Goal: Task Accomplishment & Management: Use online tool/utility

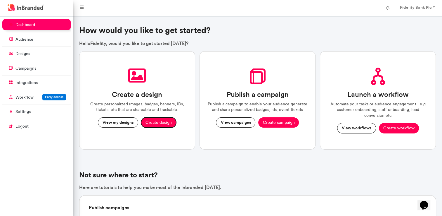
click at [158, 121] on button "Create design" at bounding box center [158, 122] width 35 height 11
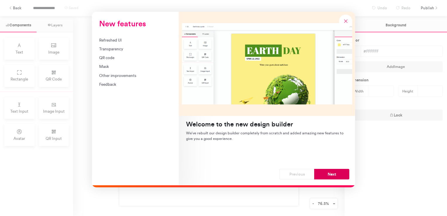
click at [334, 174] on button "Next" at bounding box center [331, 174] width 35 height 11
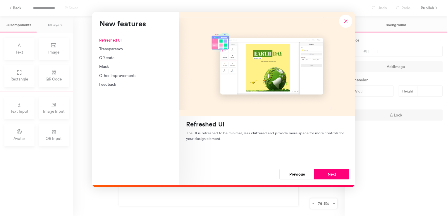
click at [334, 174] on button "Next" at bounding box center [331, 174] width 35 height 11
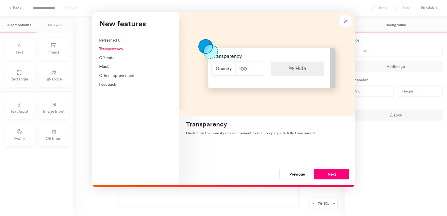
click at [334, 174] on button "Next" at bounding box center [331, 174] width 35 height 11
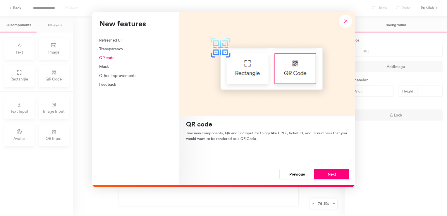
click at [334, 174] on button "Next" at bounding box center [331, 174] width 35 height 11
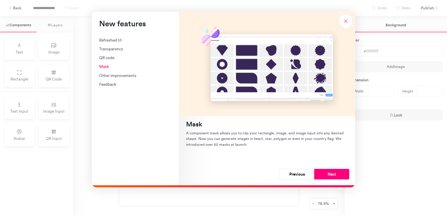
click at [334, 174] on button "Next" at bounding box center [331, 174] width 35 height 11
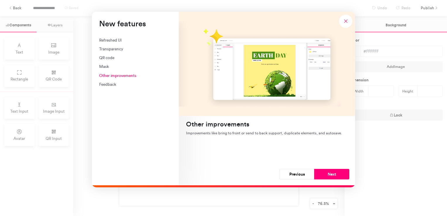
click at [334, 174] on button "Next" at bounding box center [331, 174] width 35 height 11
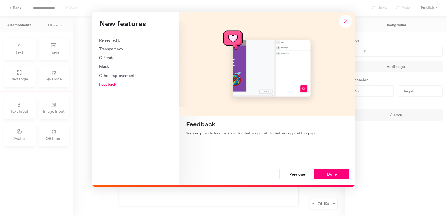
click at [334, 174] on button "Done" at bounding box center [331, 174] width 35 height 11
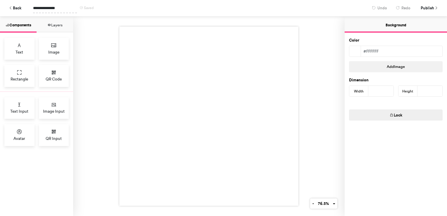
click at [44, 6] on span "**********" at bounding box center [55, 8] width 44 height 10
click at [55, 45] on icon at bounding box center [54, 45] width 6 height 6
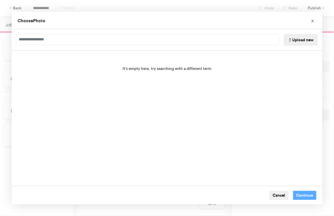
click at [296, 37] on button "Upload new" at bounding box center [300, 40] width 34 height 12
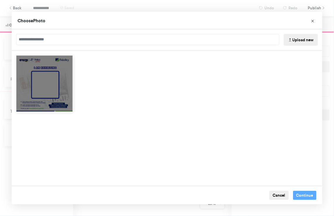
click at [21, 105] on div "Choose Image" at bounding box center [44, 107] width 56 height 9
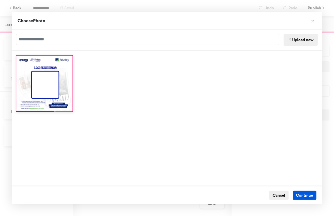
click at [298, 194] on button "Continue" at bounding box center [305, 195] width 24 height 9
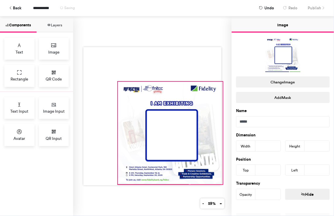
drag, startPoint x: 149, startPoint y: 113, endPoint x: 220, endPoint y: 181, distance: 98.0
click at [220, 181] on div at bounding box center [152, 115] width 158 height 199
type input "***"
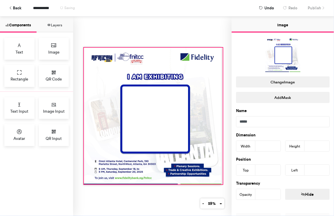
drag, startPoint x: 115, startPoint y: 79, endPoint x: 81, endPoint y: 45, distance: 47.9
click at [81, 45] on div at bounding box center [152, 115] width 158 height 199
type input "***"
type input "*"
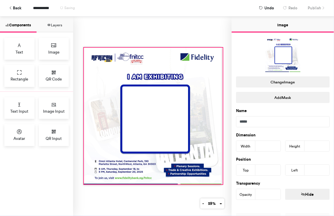
type input "*"
click at [46, 165] on div "Text Image Rectangle QR Code Text Input Image Input Avatar QR Input" at bounding box center [36, 123] width 73 height 183
click at [24, 131] on div "Avatar" at bounding box center [19, 135] width 30 height 22
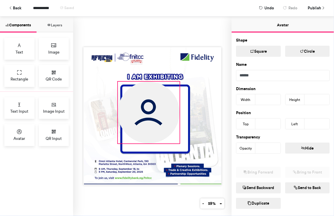
drag, startPoint x: 133, startPoint y: 96, endPoint x: 177, endPoint y: 125, distance: 53.2
click at [177, 125] on div at bounding box center [152, 116] width 138 height 138
type input "***"
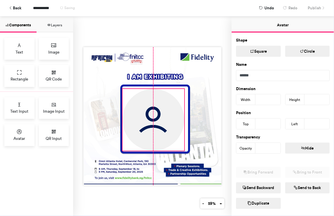
drag, startPoint x: 151, startPoint y: 110, endPoint x: 154, endPoint y: 117, distance: 7.8
click at [154, 117] on img at bounding box center [153, 120] width 62 height 62
type input "***"
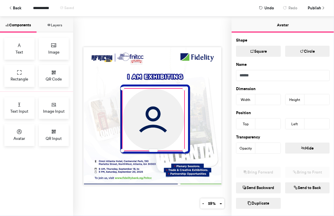
click at [217, 37] on div at bounding box center [152, 115] width 158 height 199
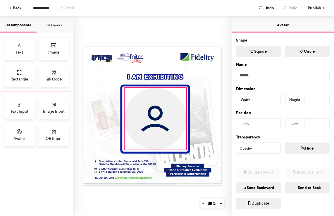
click at [147, 106] on img at bounding box center [155, 119] width 62 height 62
type input "***"
click at [102, 200] on div at bounding box center [152, 115] width 158 height 199
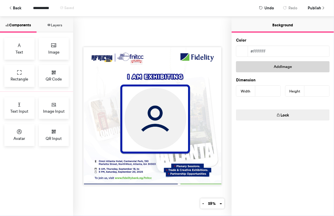
click at [279, 66] on button "Add Image" at bounding box center [283, 66] width 94 height 11
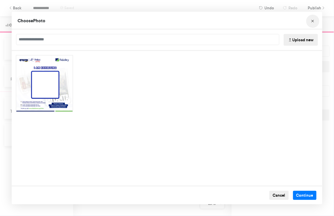
click at [311, 25] on button "Choose Image" at bounding box center [312, 21] width 13 height 13
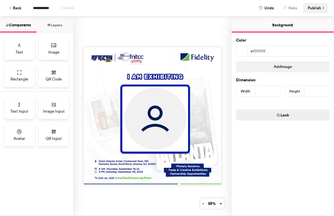
click at [312, 9] on span "Publish" at bounding box center [313, 8] width 13 height 10
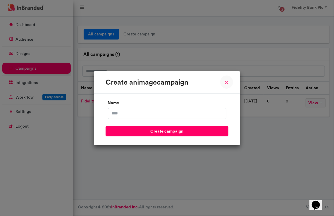
click at [227, 82] on span "×" at bounding box center [226, 82] width 4 height 7
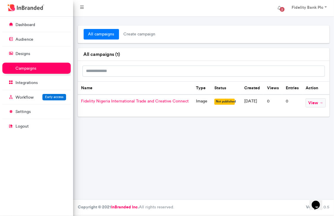
click at [137, 99] on span "Fidelity Nigeria International Trade and Creative Connect" at bounding box center [135, 100] width 108 height 5
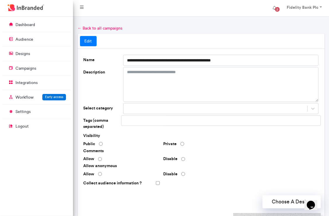
click at [82, 29] on link "← Back to all campaigns" at bounding box center [100, 28] width 45 height 5
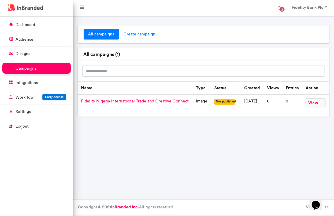
click at [139, 35] on span "create campaign" at bounding box center [139, 34] width 41 height 11
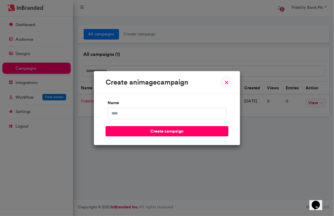
click at [222, 85] on button "× Close" at bounding box center [226, 81] width 13 height 13
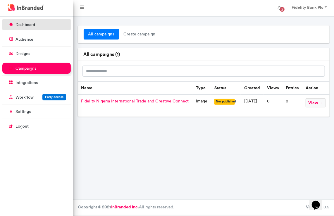
click at [25, 23] on p "dashboard" at bounding box center [25, 25] width 20 height 6
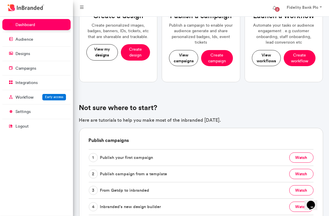
scroll to position [28, 0]
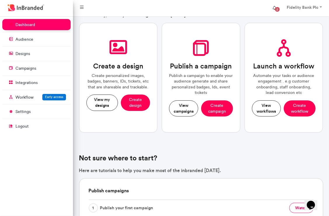
click at [278, 8] on span "2" at bounding box center [277, 9] width 5 height 5
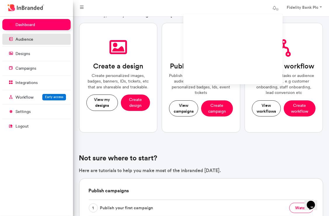
click at [19, 43] on link "audience" at bounding box center [36, 39] width 68 height 11
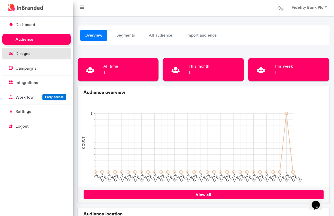
click at [20, 55] on p "designs" at bounding box center [22, 54] width 15 height 6
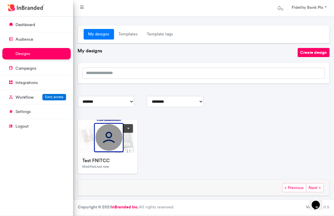
click at [115, 157] on div "Test FNITCC Modified Just now" at bounding box center [108, 163] width 60 height 21
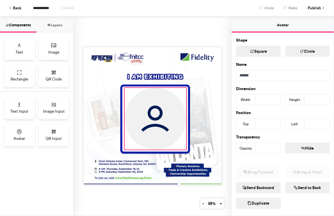
click at [149, 110] on img at bounding box center [155, 119] width 62 height 62
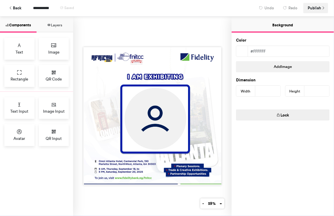
click at [314, 12] on span "Publish" at bounding box center [313, 8] width 13 height 10
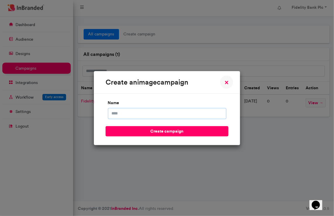
click at [139, 114] on input "name" at bounding box center [167, 113] width 118 height 11
type input "*"
type input "**********"
click at [105, 126] on button "create campaign" at bounding box center [166, 131] width 123 height 10
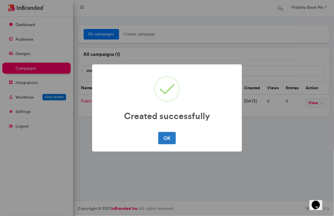
click at [176, 140] on div "OK No Cancel" at bounding box center [167, 137] width 138 height 15
click at [170, 140] on button "OK" at bounding box center [166, 138] width 17 height 12
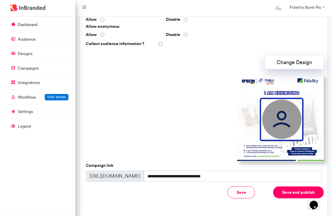
scroll to position [167, 0]
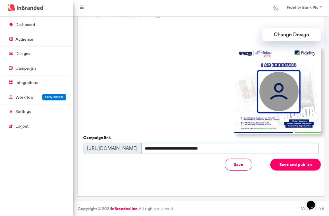
click at [208, 150] on input "**********" at bounding box center [230, 148] width 178 height 11
click at [104, 151] on span "https://inbranded.co/c/" at bounding box center [113, 148] width 58 height 11
click at [289, 162] on button "Save and publish" at bounding box center [296, 164] width 51 height 12
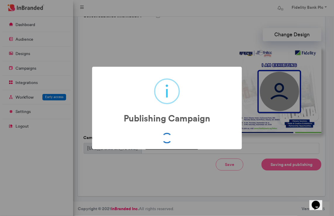
click at [289, 162] on div "i Publishing Campaign × OK No Cancel" at bounding box center [167, 108] width 334 height 216
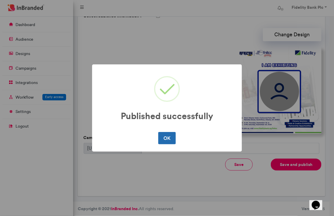
click at [166, 138] on button "OK" at bounding box center [166, 138] width 17 height 12
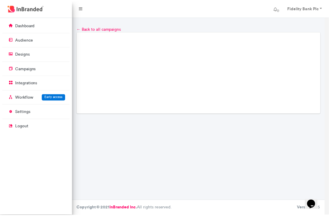
scroll to position [0, 0]
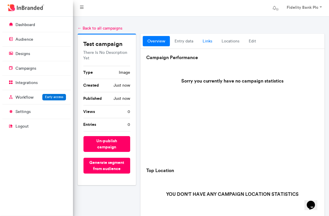
click at [212, 38] on link "links" at bounding box center [207, 41] width 19 height 11
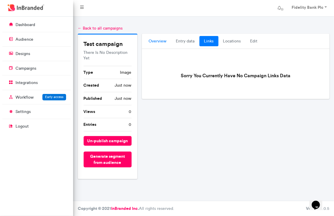
click at [155, 39] on link "overview" at bounding box center [157, 41] width 27 height 11
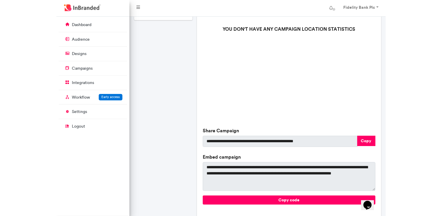
scroll to position [193, 0]
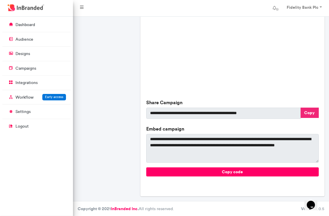
click at [312, 111] on button "Copy" at bounding box center [310, 113] width 18 height 10
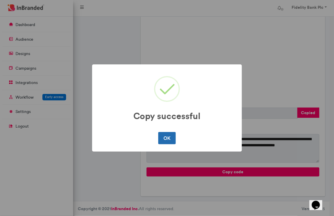
click at [163, 142] on button "OK" at bounding box center [166, 138] width 17 height 12
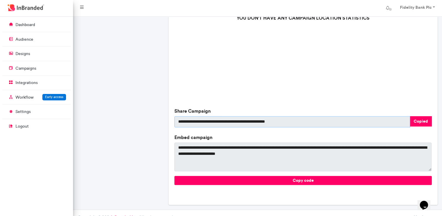
scroll to position [0, 0]
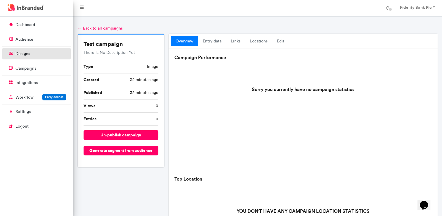
click at [39, 53] on link "designs" at bounding box center [36, 53] width 68 height 11
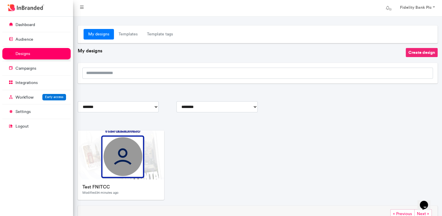
click at [333, 51] on button "Create design" at bounding box center [422, 52] width 32 height 9
